Goal: Navigation & Orientation: Find specific page/section

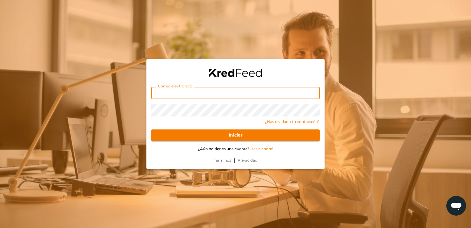
click at [169, 91] on input "text" at bounding box center [235, 93] width 168 height 12
type input "amessinaosuna@gmail.com"
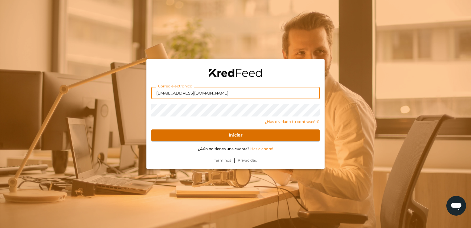
click at [165, 134] on button "Iniciar" at bounding box center [235, 135] width 168 height 12
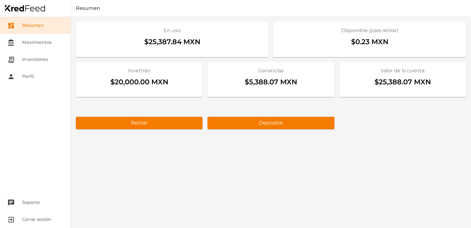
click at [333, 147] on div "En uso $25,387.84 MXN Disponible (para retirar) $0.23 MXN Invertido $20,000.00 …" at bounding box center [271, 122] width 400 height 211
